Goal: Find contact information: Find contact information

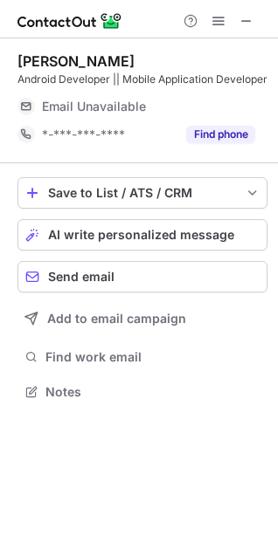
scroll to position [380, 278]
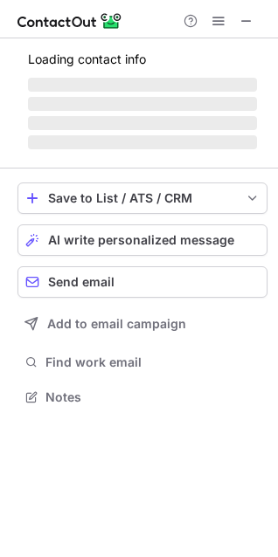
scroll to position [396, 278]
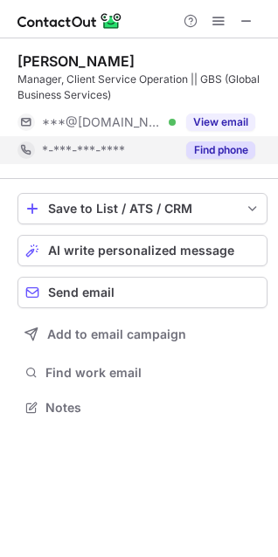
click at [233, 144] on button "Find phone" at bounding box center [220, 149] width 69 height 17
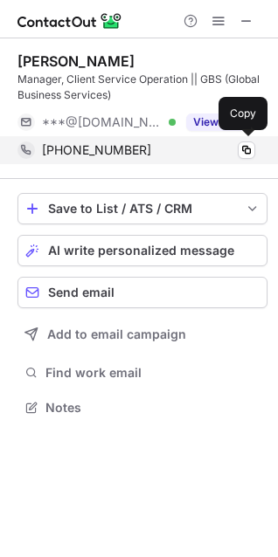
click at [102, 146] on span "+17035026999" at bounding box center [96, 150] width 109 height 16
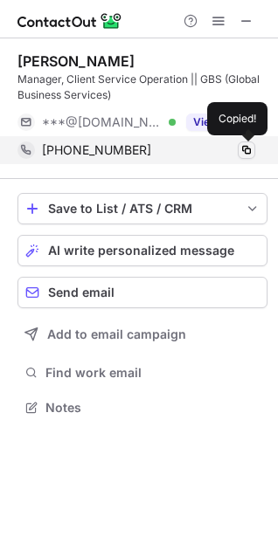
click at [250, 142] on button at bounding box center [246, 149] width 17 height 17
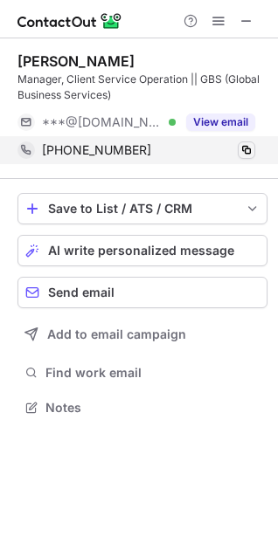
click at [250, 142] on button at bounding box center [246, 149] width 17 height 17
click at [250, 155] on span at bounding box center [246, 150] width 14 height 14
